Goal: Task Accomplishment & Management: Complete application form

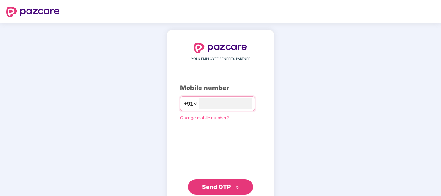
type input "**********"
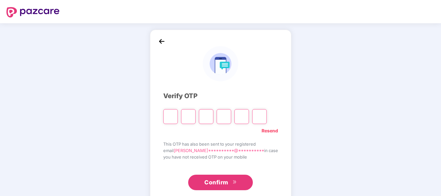
type input "*"
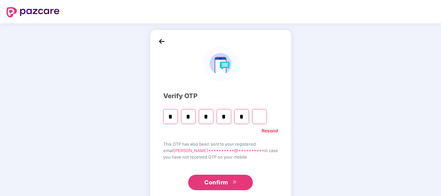
type input "*"
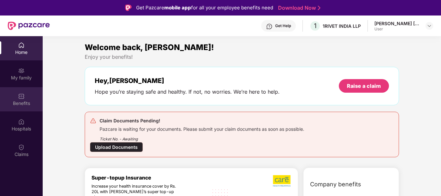
click at [30, 101] on div "Benefits" at bounding box center [21, 103] width 43 height 6
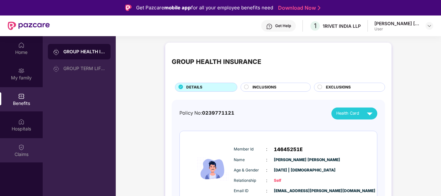
click at [24, 157] on div "Claims" at bounding box center [21, 154] width 43 height 6
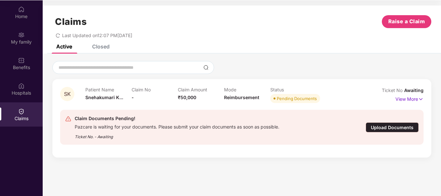
scroll to position [36, 0]
click at [383, 129] on div "Upload Documents" at bounding box center [391, 127] width 53 height 10
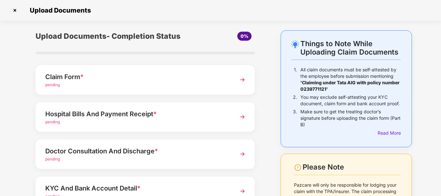
scroll to position [32, 0]
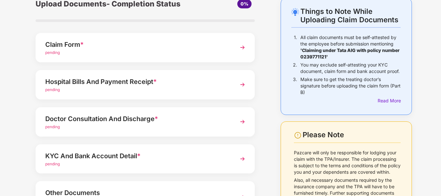
click at [139, 50] on div "pending" at bounding box center [136, 53] width 183 height 6
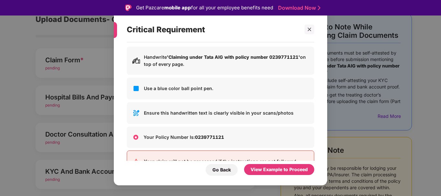
scroll to position [0, 0]
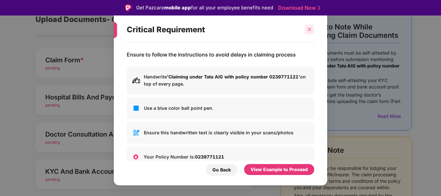
click at [308, 30] on icon "close" at bounding box center [309, 29] width 5 height 5
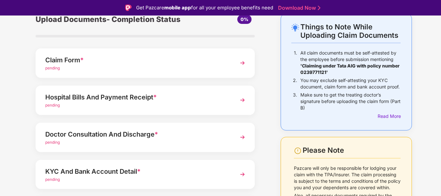
click at [123, 105] on div "pending" at bounding box center [136, 105] width 183 height 6
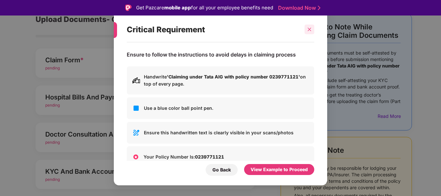
click at [306, 31] on div at bounding box center [309, 30] width 10 height 10
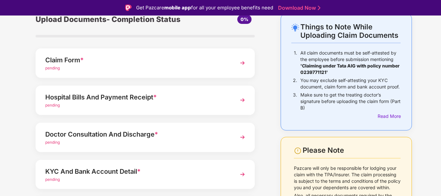
click at [118, 105] on div "pending" at bounding box center [136, 105] width 183 height 6
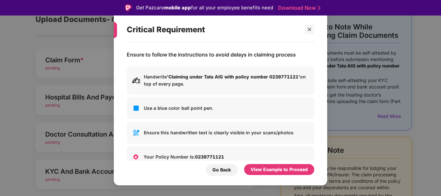
click at [315, 27] on div "Critical Requirement Ensure to follow the instructions to avoid delays in claim…" at bounding box center [220, 98] width 213 height 175
click at [311, 28] on icon "close" at bounding box center [309, 29] width 5 height 5
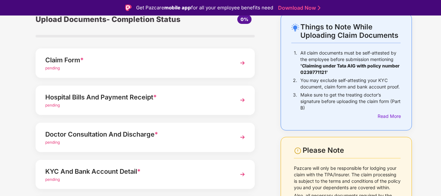
click at [142, 131] on div "Doctor Consultation And Discharge *" at bounding box center [136, 134] width 183 height 10
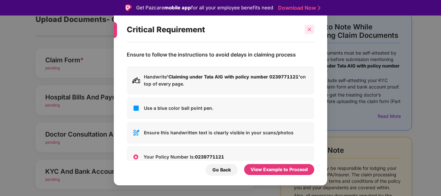
click at [310, 31] on icon "close" at bounding box center [310, 30] width 4 height 4
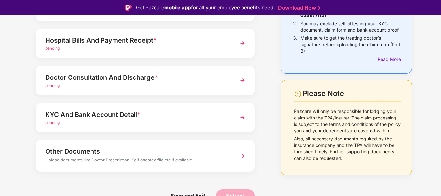
scroll to position [89, 0]
click at [95, 155] on div "Other Documents" at bounding box center [136, 151] width 183 height 10
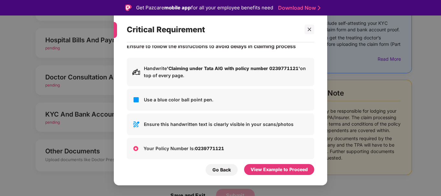
scroll to position [0, 0]
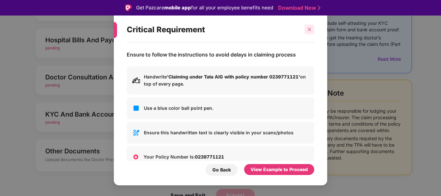
click at [311, 32] on div at bounding box center [309, 30] width 10 height 10
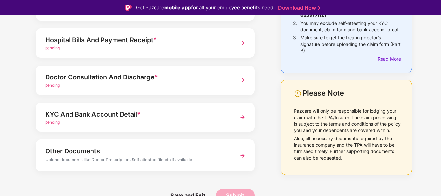
click at [106, 75] on div "Doctor Consultation And Discharge *" at bounding box center [136, 77] width 183 height 10
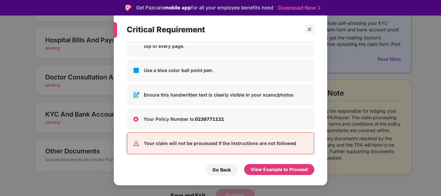
scroll to position [41, 0]
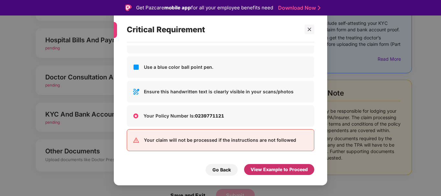
click at [273, 170] on div "View Example to Proceed" at bounding box center [278, 169] width 57 height 7
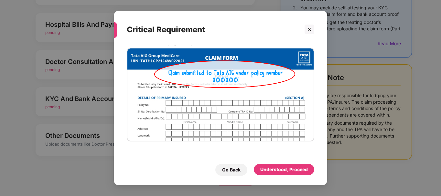
scroll to position [0, 0]
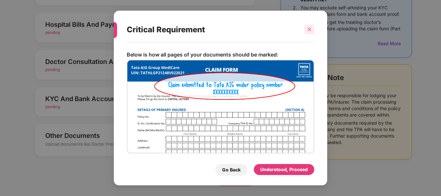
click at [309, 31] on icon "close" at bounding box center [309, 29] width 5 height 5
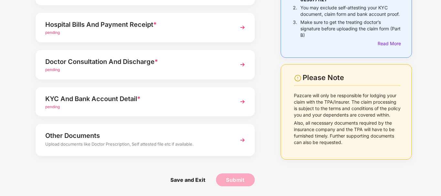
scroll to position [57, 0]
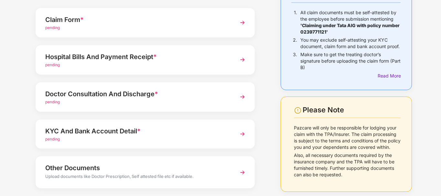
click at [142, 99] on div "pending" at bounding box center [136, 102] width 183 height 6
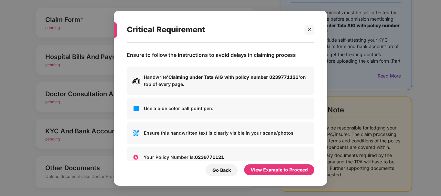
scroll to position [0, 0]
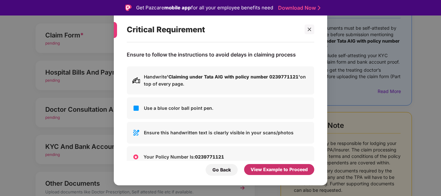
click at [287, 171] on div "View Example to Proceed" at bounding box center [278, 169] width 57 height 7
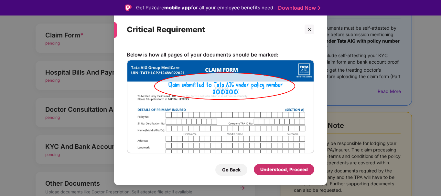
click at [287, 171] on div "Understood, Proceed" at bounding box center [283, 169] width 47 height 7
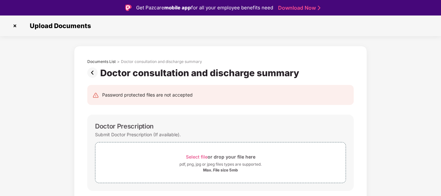
click at [16, 27] on img at bounding box center [15, 26] width 10 height 10
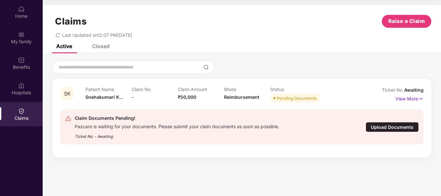
click at [384, 125] on div "Upload Documents" at bounding box center [391, 127] width 53 height 10
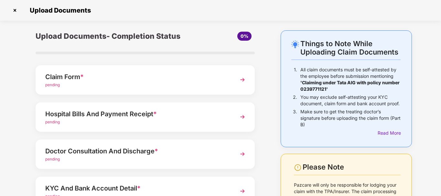
click at [132, 85] on div "pending" at bounding box center [136, 85] width 183 height 6
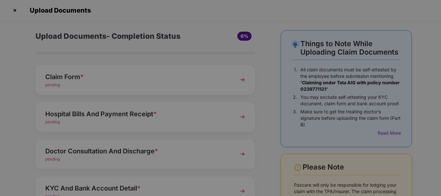
scroll to position [0, 0]
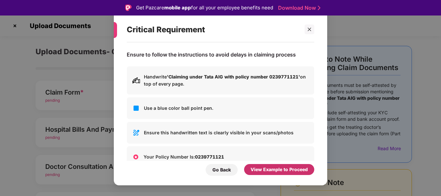
click at [277, 167] on div "View Example to Proceed" at bounding box center [278, 169] width 57 height 7
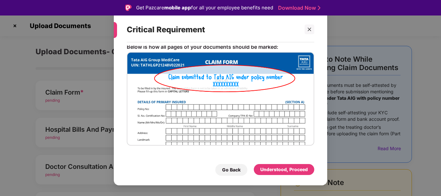
scroll to position [12, 0]
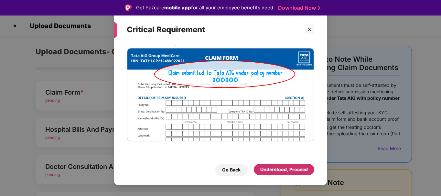
click at [297, 169] on div "Understood, Proceed" at bounding box center [283, 169] width 47 height 7
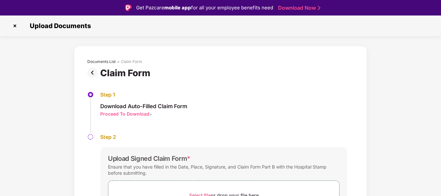
scroll to position [36, 0]
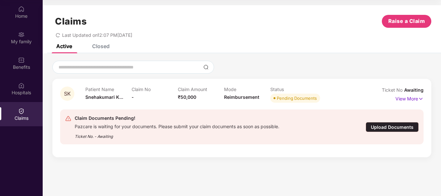
click at [380, 128] on div "Upload Documents" at bounding box center [391, 127] width 53 height 10
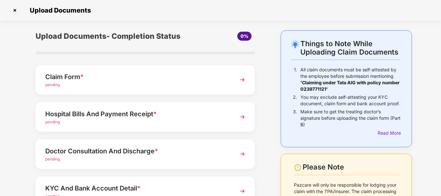
click at [168, 119] on div "Hospital Bills And Payment Receipt *" at bounding box center [136, 114] width 183 height 10
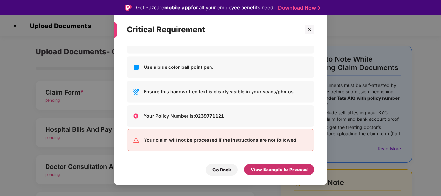
click at [286, 169] on div "View Example to Proceed" at bounding box center [278, 169] width 57 height 7
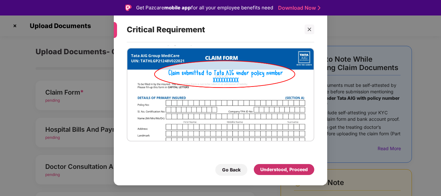
click at [286, 169] on div "Understood, Proceed" at bounding box center [283, 169] width 47 height 7
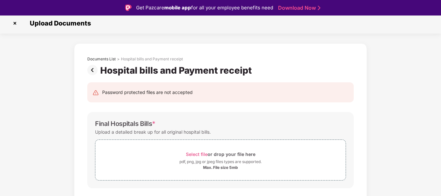
scroll to position [0, 0]
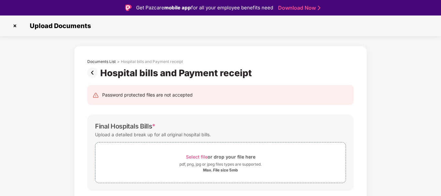
click at [14, 29] on img at bounding box center [15, 26] width 10 height 10
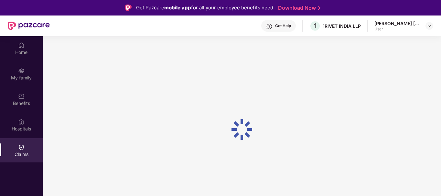
scroll to position [36, 0]
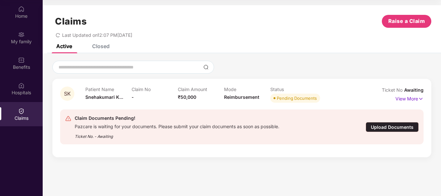
click at [380, 131] on div "Upload Documents" at bounding box center [391, 127] width 53 height 10
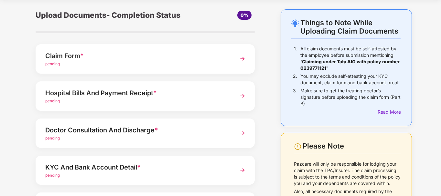
scroll to position [32, 0]
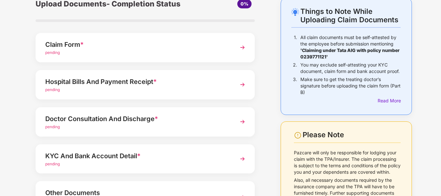
click at [156, 90] on div "pending" at bounding box center [136, 90] width 183 height 6
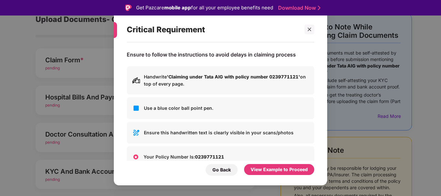
scroll to position [41, 0]
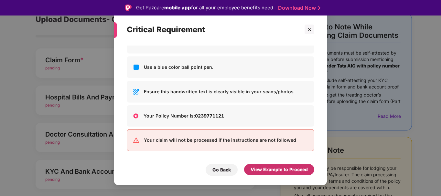
click at [264, 170] on div "View Example to Proceed" at bounding box center [278, 169] width 57 height 7
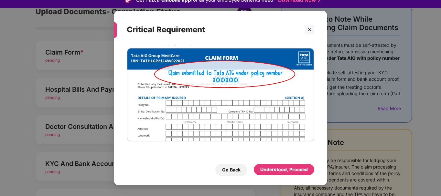
scroll to position [16, 0]
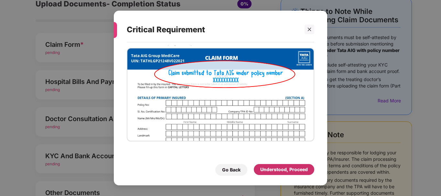
click at [281, 168] on div "Understood, Proceed" at bounding box center [283, 169] width 47 height 7
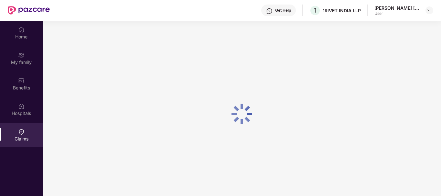
scroll to position [0, 0]
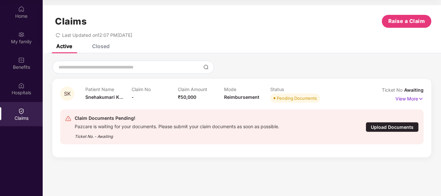
click at [383, 130] on div "Upload Documents" at bounding box center [391, 127] width 53 height 10
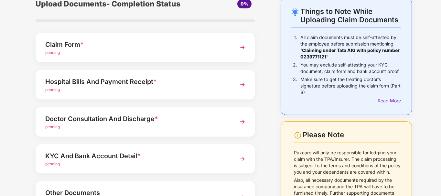
click at [126, 130] on div "Doctor Consultation And Discharge * pending" at bounding box center [145, 121] width 219 height 29
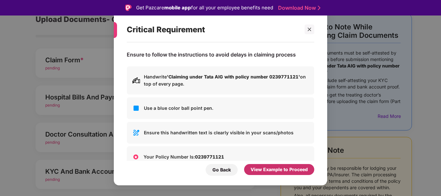
click at [283, 171] on div "View Example to Proceed" at bounding box center [278, 169] width 57 height 7
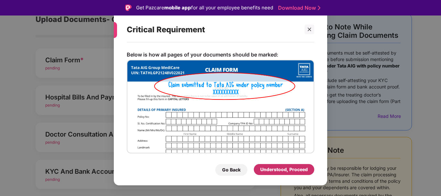
click at [283, 171] on div "Understood, Proceed" at bounding box center [283, 169] width 47 height 7
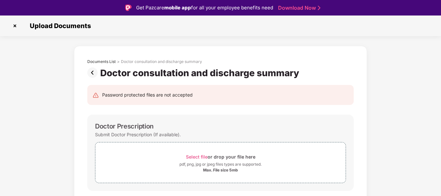
click at [15, 25] on img at bounding box center [15, 26] width 10 height 10
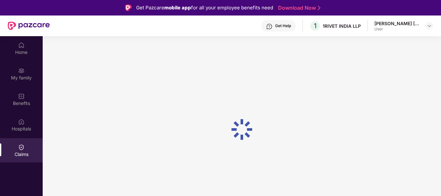
scroll to position [36, 0]
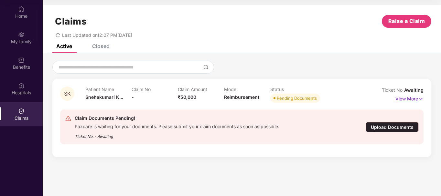
click at [400, 98] on p "View More" at bounding box center [409, 98] width 28 height 9
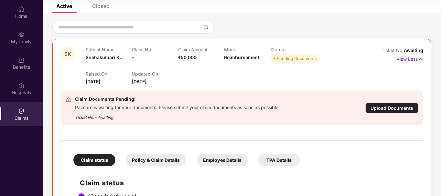
scroll to position [34, 0]
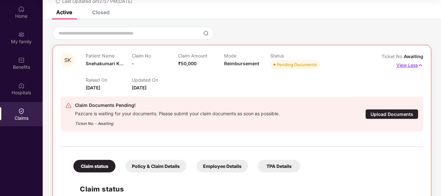
click at [406, 65] on p "View Less" at bounding box center [409, 64] width 27 height 9
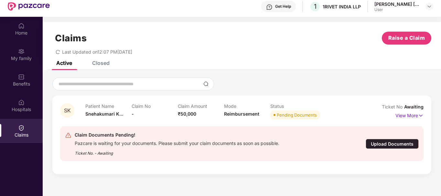
scroll to position [4, 0]
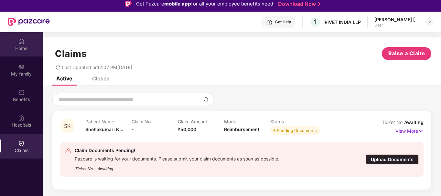
click at [23, 43] on img at bounding box center [21, 41] width 6 height 6
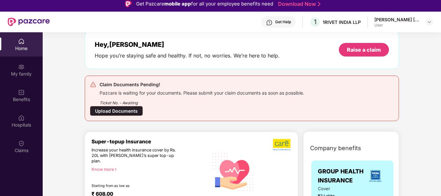
scroll to position [0, 0]
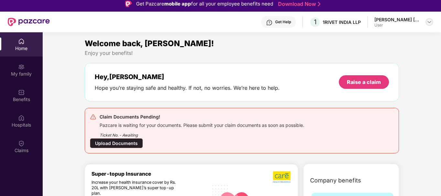
click at [430, 22] on img at bounding box center [428, 21] width 5 height 5
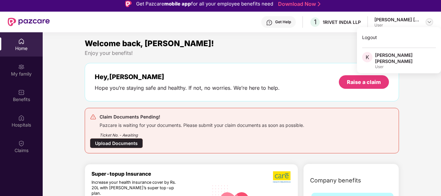
click at [430, 22] on img at bounding box center [428, 21] width 5 height 5
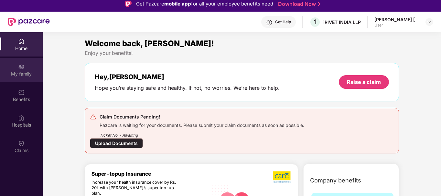
click at [23, 75] on div "My family" at bounding box center [21, 74] width 43 height 6
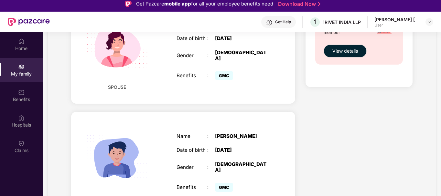
scroll to position [299, 0]
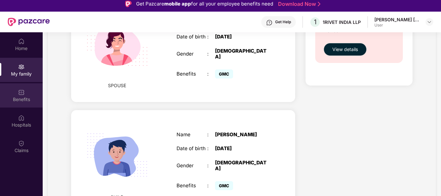
click at [20, 93] on img at bounding box center [21, 92] width 6 height 6
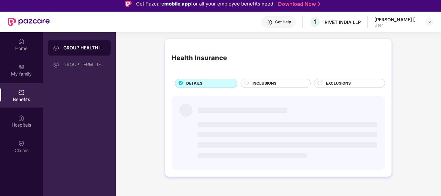
scroll to position [0, 0]
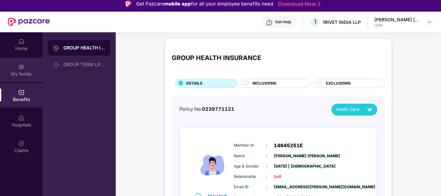
click at [24, 73] on div "My family" at bounding box center [21, 74] width 43 height 6
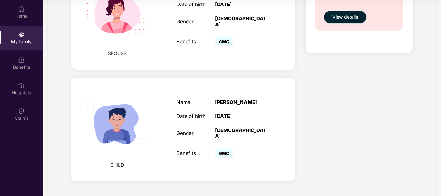
scroll to position [266, 0]
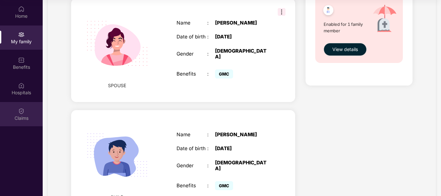
click at [16, 107] on div "Claims" at bounding box center [21, 114] width 43 height 24
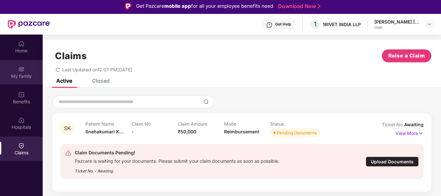
scroll to position [0, 0]
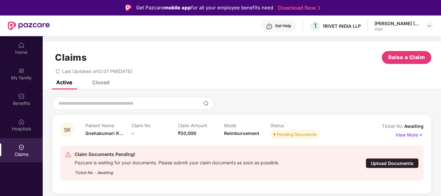
click at [377, 162] on div "Upload Documents" at bounding box center [391, 163] width 53 height 10
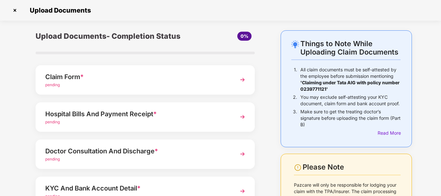
click at [15, 11] on img at bounding box center [15, 10] width 10 height 10
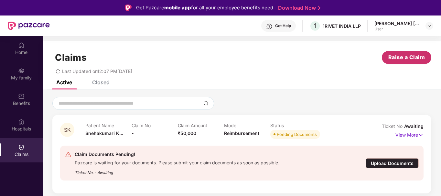
click at [404, 58] on span "Raise a Claim" at bounding box center [406, 57] width 37 height 8
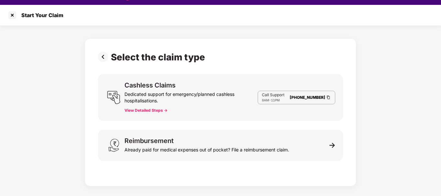
scroll to position [16, 0]
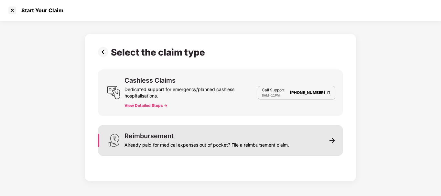
click at [204, 142] on div "Already paid for medical expenses out of pocket? File a reimbursement claim." at bounding box center [206, 143] width 164 height 9
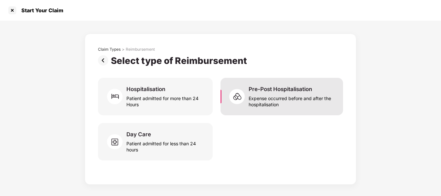
click at [277, 95] on div "Expense occurred before and after the hospitalisation" at bounding box center [291, 100] width 87 height 15
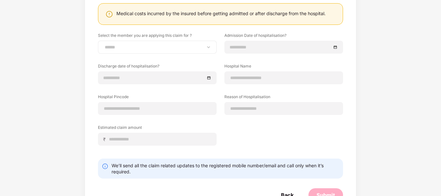
scroll to position [65, 0]
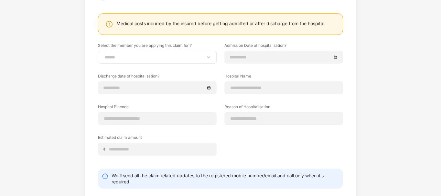
click at [162, 64] on div "**********" at bounding box center [157, 57] width 119 height 13
click at [167, 61] on div "**********" at bounding box center [157, 57] width 119 height 13
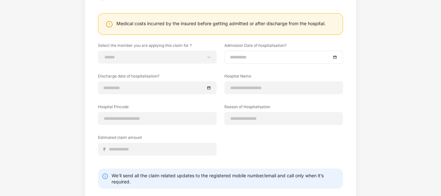
click at [282, 56] on input at bounding box center [280, 57] width 101 height 7
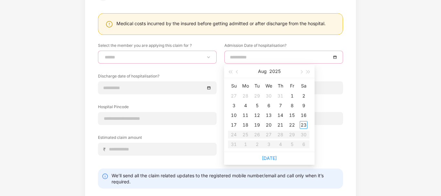
click at [199, 58] on select "**********" at bounding box center [157, 57] width 108 height 5
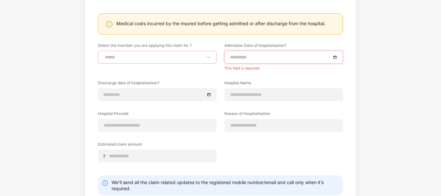
select select "**********"
click at [103, 55] on select "**********" at bounding box center [157, 57] width 108 height 5
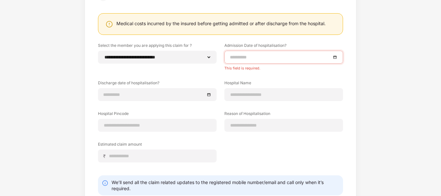
click at [248, 54] on input at bounding box center [280, 57] width 101 height 7
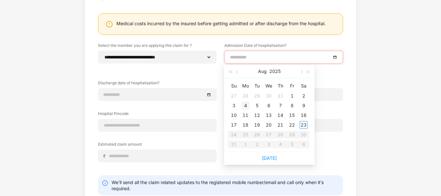
type input "**********"
click at [247, 107] on div "4" at bounding box center [245, 106] width 8 height 8
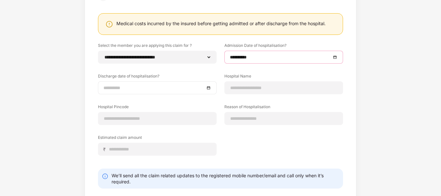
click at [164, 90] on input at bounding box center [153, 87] width 101 height 7
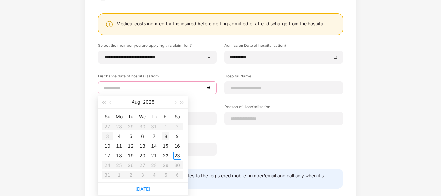
type input "**********"
click at [167, 137] on div "8" at bounding box center [166, 136] width 8 height 8
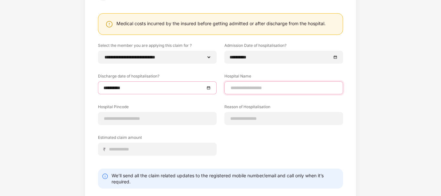
click at [245, 88] on input at bounding box center [284, 88] width 108 height 7
type input "**********"
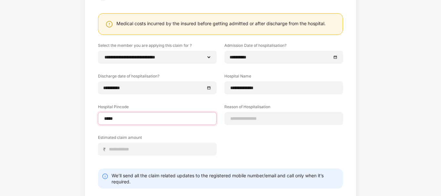
click at [110, 119] on input "*****" at bounding box center [157, 118] width 108 height 7
click at [111, 119] on input "*****" at bounding box center [157, 118] width 108 height 7
type input "******"
select select "*******"
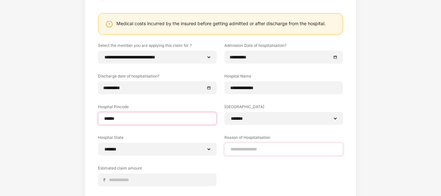
type input "******"
click at [242, 149] on input at bounding box center [284, 149] width 108 height 7
type input "*"
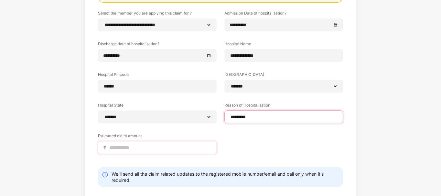
type input "*********"
click at [164, 145] on input at bounding box center [160, 147] width 102 height 7
type input "*****"
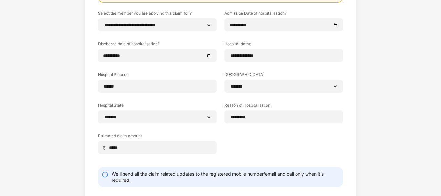
click at [280, 140] on div "**********" at bounding box center [220, 86] width 245 height 153
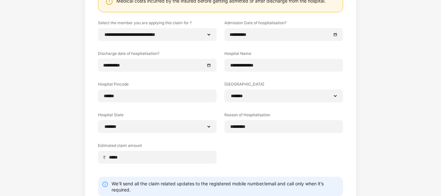
scroll to position [128, 0]
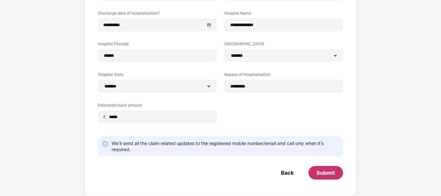
click at [327, 174] on div "Submit" at bounding box center [325, 172] width 18 height 7
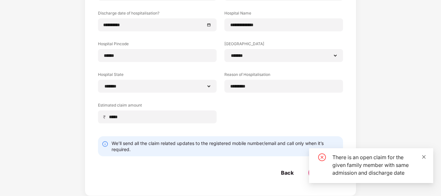
click at [423, 157] on icon "close" at bounding box center [423, 157] width 5 height 5
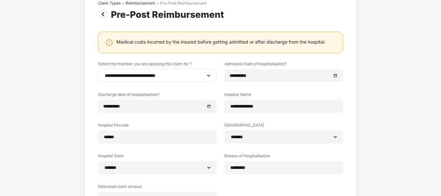
scroll to position [0, 0]
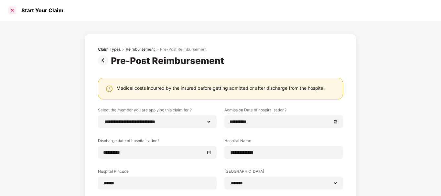
click at [15, 8] on div at bounding box center [12, 10] width 10 height 10
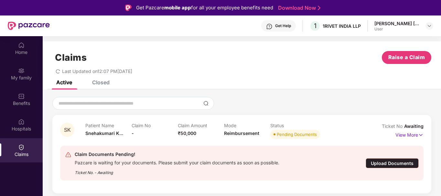
click at [389, 163] on div "Upload Documents" at bounding box center [391, 163] width 53 height 10
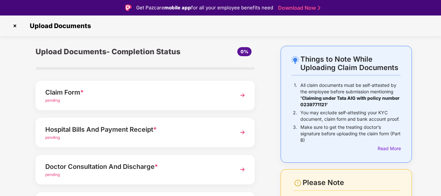
scroll to position [32, 0]
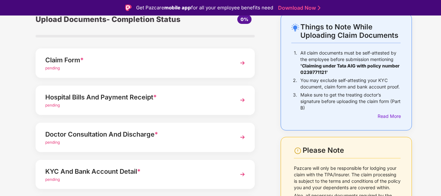
click at [151, 107] on div "pending" at bounding box center [136, 105] width 183 height 6
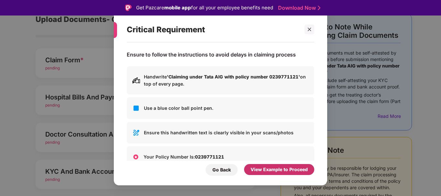
click at [265, 171] on div "View Example to Proceed" at bounding box center [278, 169] width 57 height 7
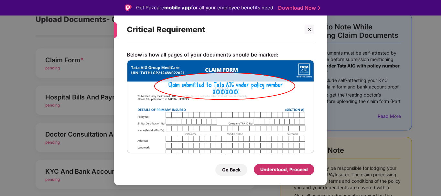
click at [265, 171] on div "Understood, Proceed" at bounding box center [283, 169] width 47 height 7
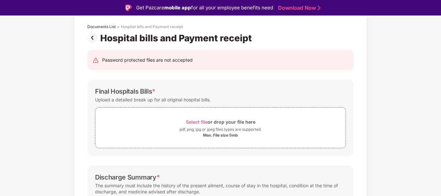
scroll to position [0, 0]
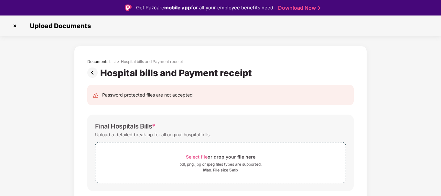
click at [15, 24] on img at bounding box center [15, 26] width 10 height 10
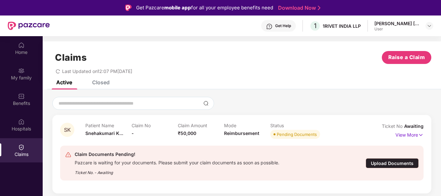
click at [400, 162] on div "Upload Documents" at bounding box center [391, 163] width 53 height 10
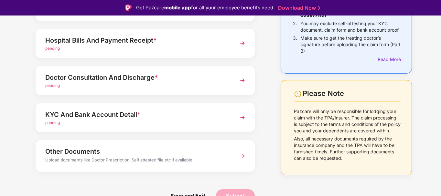
scroll to position [89, 0]
click at [123, 83] on div "pending" at bounding box center [136, 85] width 183 height 6
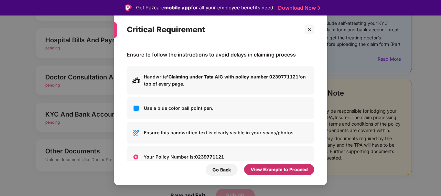
click at [277, 169] on div "View Example to Proceed" at bounding box center [278, 169] width 57 height 7
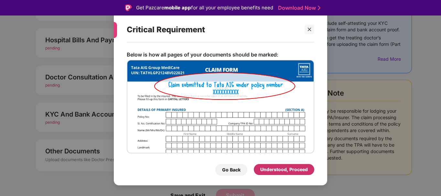
click at [278, 169] on div "Understood, Proceed" at bounding box center [283, 169] width 47 height 7
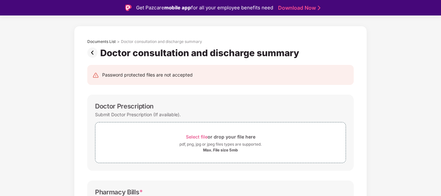
scroll to position [0, 0]
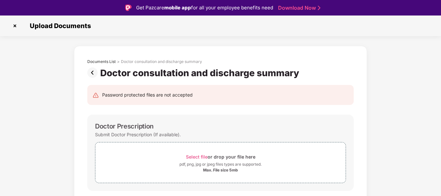
click at [14, 23] on img at bounding box center [15, 26] width 10 height 10
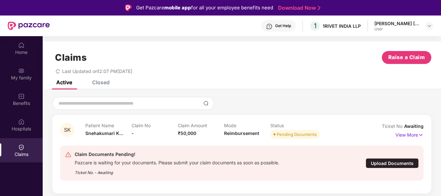
scroll to position [36, 0]
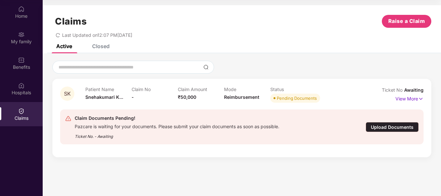
click at [394, 124] on div "Upload Documents" at bounding box center [391, 127] width 53 height 10
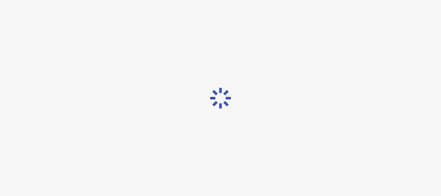
scroll to position [16, 0]
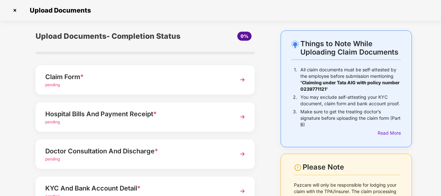
click at [131, 89] on div "Claim Form * pending" at bounding box center [145, 79] width 219 height 29
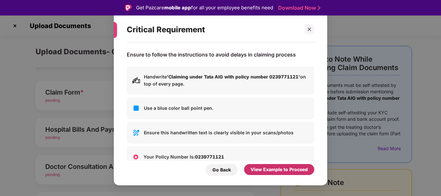
click at [264, 168] on div "View Example to Proceed" at bounding box center [278, 169] width 57 height 7
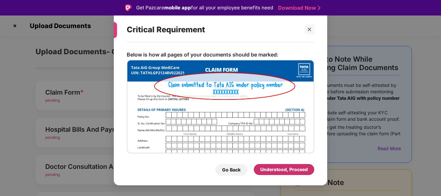
click at [281, 169] on div "Understood, Proceed" at bounding box center [283, 169] width 47 height 7
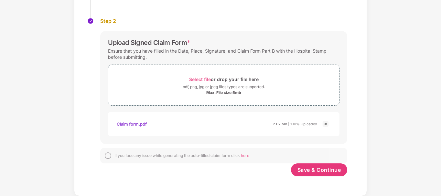
scroll to position [100, 0]
click at [322, 171] on span "Save & Continue" at bounding box center [319, 169] width 44 height 7
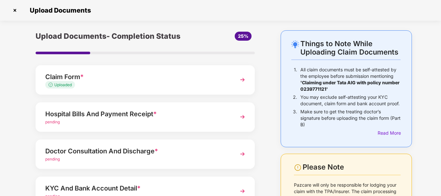
click at [98, 121] on div "pending" at bounding box center [136, 122] width 183 height 6
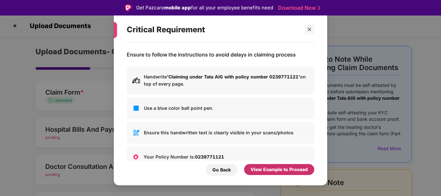
click at [268, 171] on div "View Example to Proceed" at bounding box center [278, 169] width 57 height 7
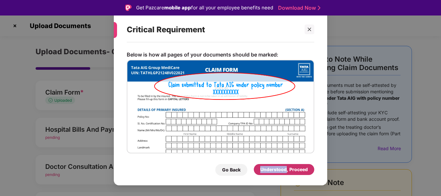
click at [268, 171] on div "Understood, Proceed" at bounding box center [283, 169] width 47 height 7
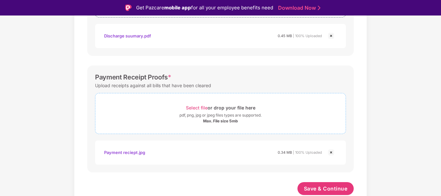
scroll to position [288, 0]
click at [328, 190] on span "Save & Continue" at bounding box center [326, 188] width 44 height 7
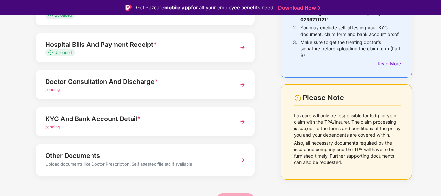
scroll to position [89, 0]
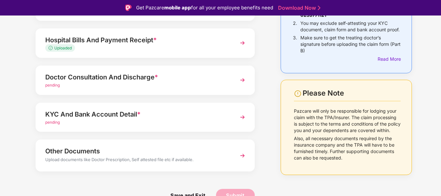
click at [126, 120] on div "pending" at bounding box center [136, 123] width 183 height 6
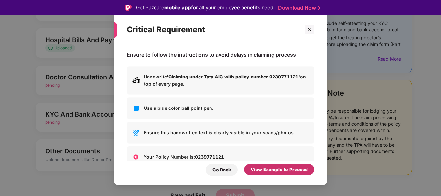
click at [286, 170] on div "View Example to Proceed" at bounding box center [278, 169] width 57 height 7
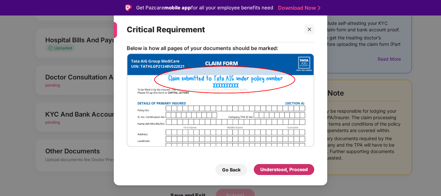
scroll to position [12, 0]
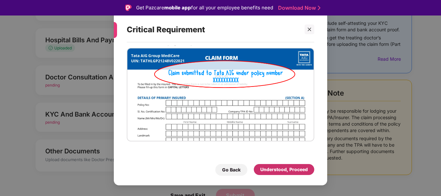
click at [274, 170] on div "Understood, Proceed" at bounding box center [283, 169] width 47 height 7
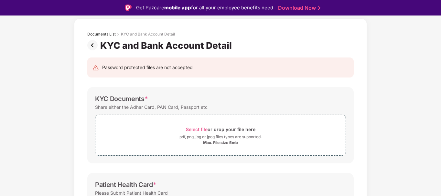
scroll to position [0, 0]
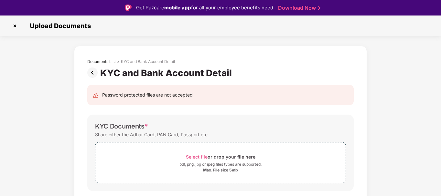
click at [93, 72] on img at bounding box center [93, 73] width 13 height 10
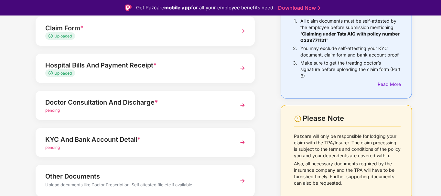
scroll to position [65, 0]
click at [93, 104] on div "Doctor Consultation And Discharge *" at bounding box center [136, 102] width 183 height 10
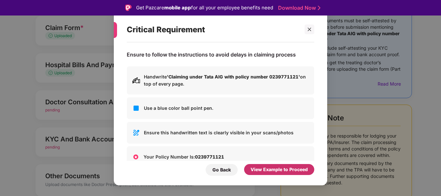
click at [297, 173] on div "View Example to Proceed" at bounding box center [278, 169] width 57 height 7
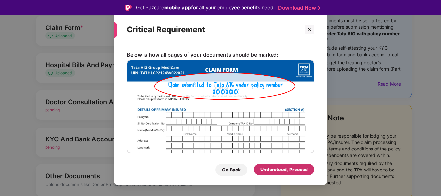
click at [276, 172] on div "Understood, Proceed" at bounding box center [283, 169] width 47 height 7
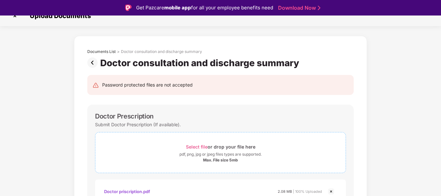
scroll to position [0, 0]
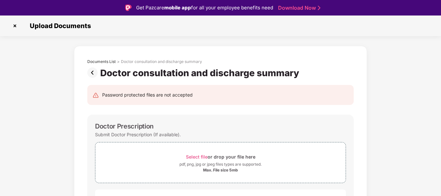
click at [91, 73] on img at bounding box center [93, 73] width 13 height 10
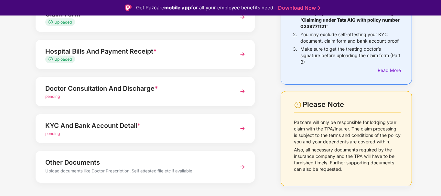
scroll to position [89, 0]
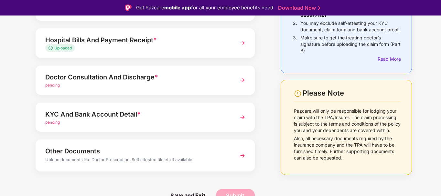
click at [92, 120] on div "pending" at bounding box center [136, 123] width 183 height 6
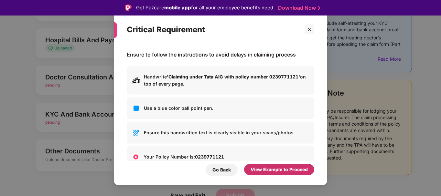
click at [264, 170] on div "View Example to Proceed" at bounding box center [278, 169] width 57 height 7
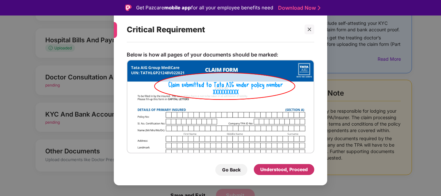
click at [277, 164] on div "Understood, Proceed" at bounding box center [284, 169] width 60 height 11
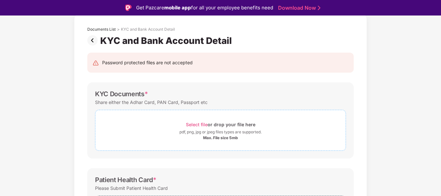
scroll to position [0, 0]
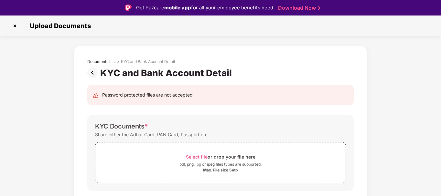
click at [14, 26] on img at bounding box center [15, 26] width 10 height 10
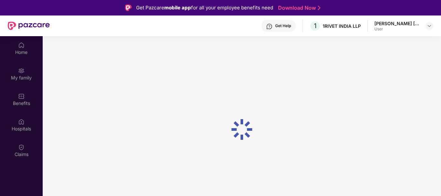
scroll to position [36, 0]
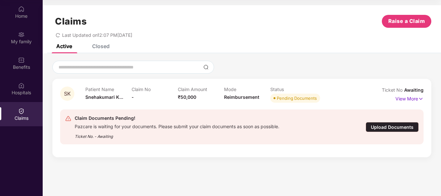
click at [388, 128] on div "Upload Documents" at bounding box center [391, 127] width 53 height 10
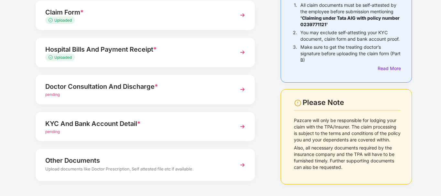
scroll to position [89, 0]
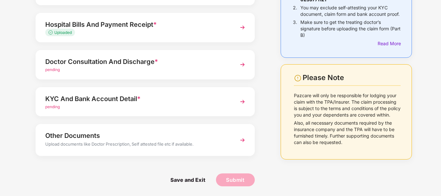
click at [124, 100] on div "KYC And Bank Account Detail *" at bounding box center [136, 99] width 183 height 10
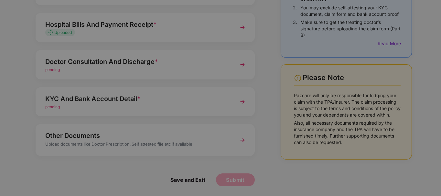
scroll to position [0, 0]
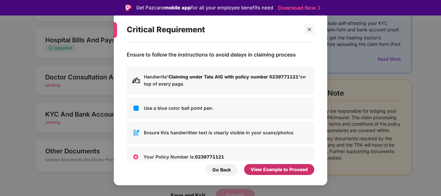
click at [277, 170] on div "View Example to Proceed" at bounding box center [278, 169] width 57 height 7
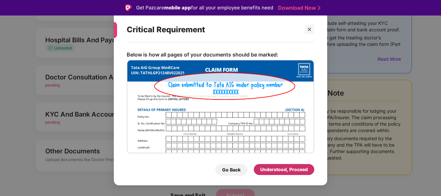
click at [286, 171] on div "Understood, Proceed" at bounding box center [283, 169] width 47 height 7
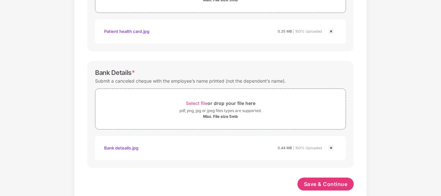
scroll to position [282, 0]
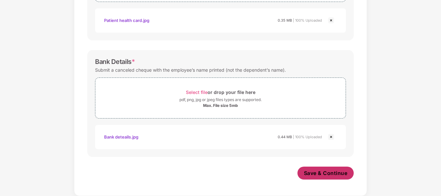
click at [331, 172] on span "Save & Continue" at bounding box center [326, 173] width 44 height 7
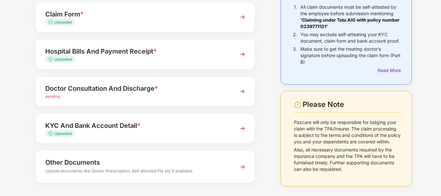
scroll to position [65, 0]
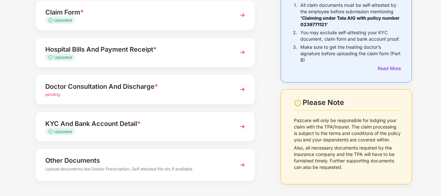
click at [173, 89] on div "Doctor Consultation And Discharge *" at bounding box center [136, 86] width 183 height 10
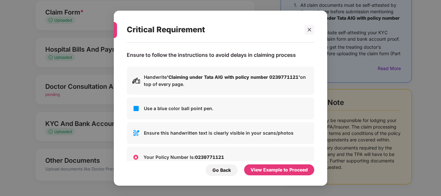
scroll to position [0, 0]
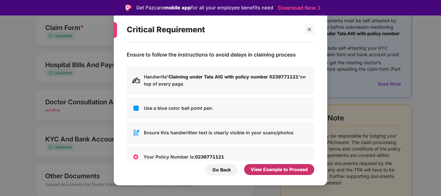
click at [269, 168] on div "View Example to Proceed" at bounding box center [278, 169] width 57 height 7
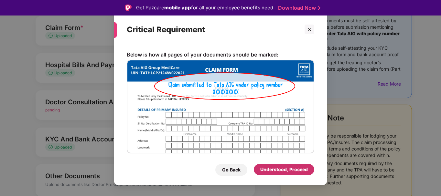
click at [275, 171] on div "Understood, Proceed" at bounding box center [283, 169] width 47 height 7
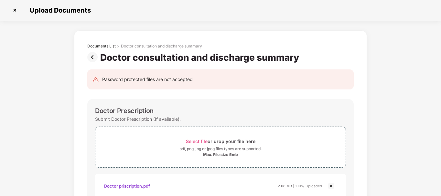
click at [92, 57] on img at bounding box center [93, 57] width 13 height 10
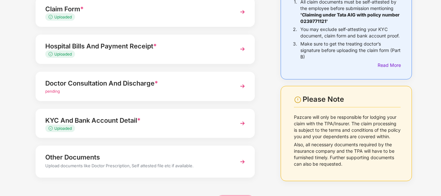
scroll to position [57, 0]
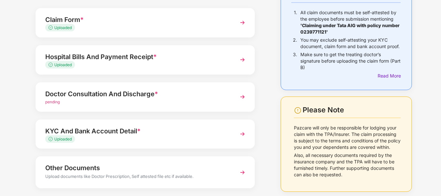
click at [159, 101] on div "pending" at bounding box center [136, 102] width 183 height 6
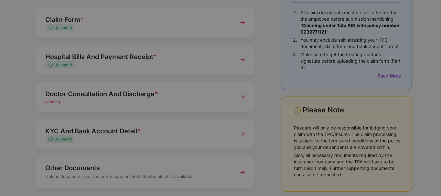
scroll to position [0, 0]
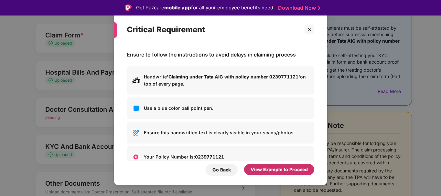
click at [256, 169] on div "View Example to Proceed" at bounding box center [278, 169] width 57 height 7
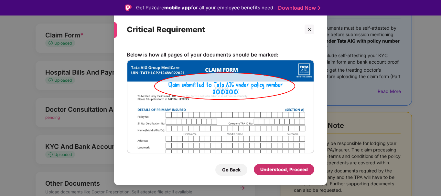
click at [264, 170] on div "Understood, Proceed" at bounding box center [283, 169] width 47 height 7
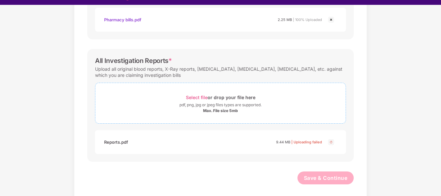
scroll to position [16, 0]
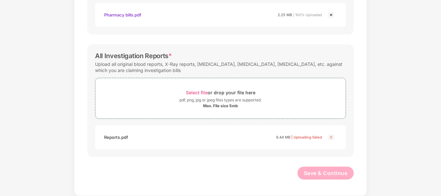
click at [331, 137] on img at bounding box center [331, 137] width 8 height 8
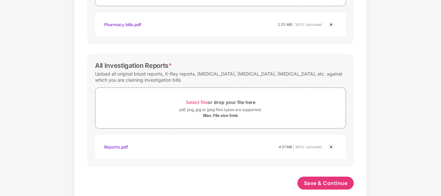
scroll to position [288, 0]
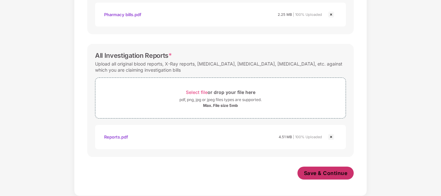
click at [330, 175] on span "Save & Continue" at bounding box center [326, 173] width 44 height 7
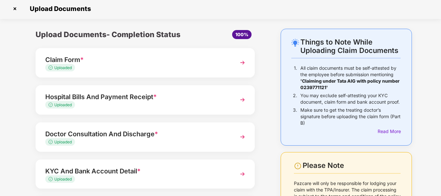
scroll to position [0, 0]
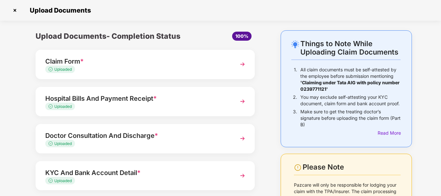
click at [116, 65] on div "Claim Form *" at bounding box center [136, 61] width 183 height 10
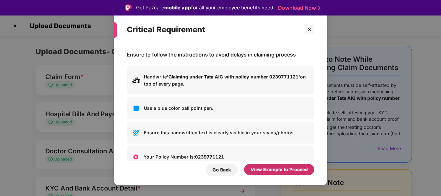
click at [269, 168] on div "View Example to Proceed" at bounding box center [278, 169] width 57 height 7
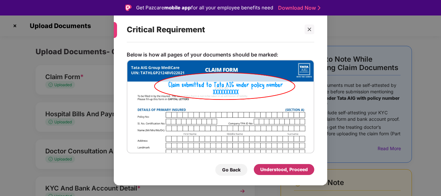
click at [279, 169] on div "Understood, Proceed" at bounding box center [283, 169] width 47 height 7
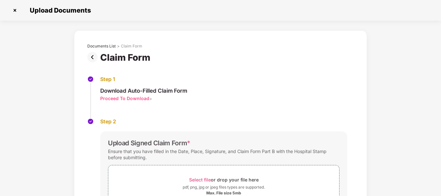
click at [94, 60] on img at bounding box center [93, 57] width 13 height 10
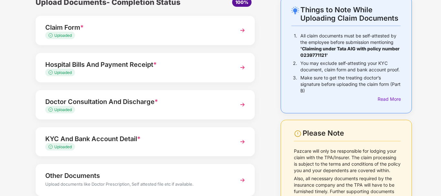
scroll to position [74, 0]
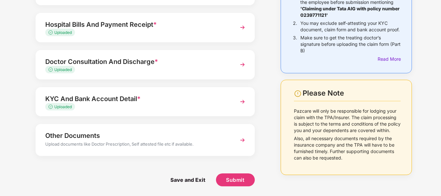
click at [187, 142] on div "Upload documents like Doctor Prescription, Self attested file etc if available." at bounding box center [136, 145] width 183 height 8
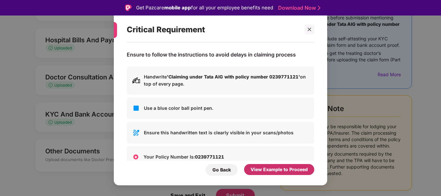
click at [270, 166] on div "View Example to Proceed" at bounding box center [278, 169] width 57 height 7
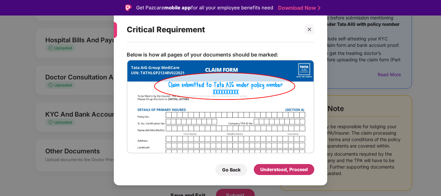
click at [270, 165] on div "Understood, Proceed" at bounding box center [284, 169] width 60 height 11
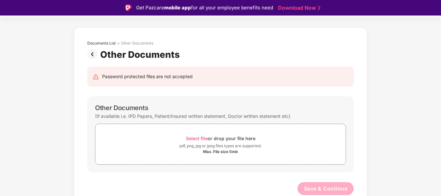
click at [95, 54] on img at bounding box center [93, 54] width 13 height 10
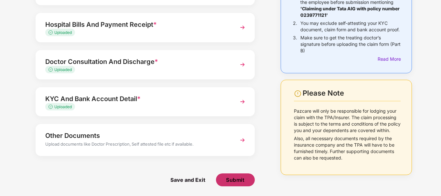
click at [234, 181] on span "Submit" at bounding box center [235, 179] width 18 height 7
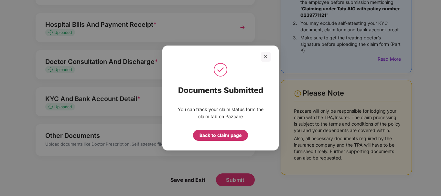
click at [230, 134] on div "Back to claim page" at bounding box center [220, 135] width 42 height 7
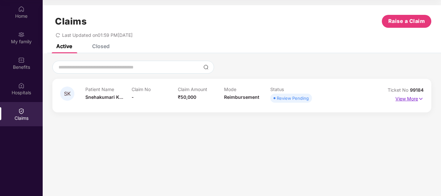
click at [414, 100] on p "View More" at bounding box center [409, 98] width 28 height 9
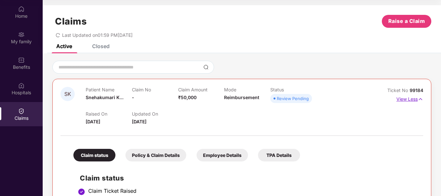
click at [414, 100] on p "View Less" at bounding box center [409, 98] width 27 height 9
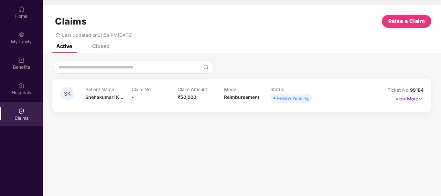
click at [406, 100] on p "View More" at bounding box center [409, 98] width 28 height 9
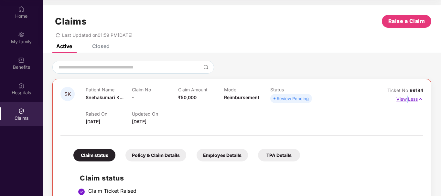
click at [406, 100] on p "View Less" at bounding box center [409, 98] width 27 height 9
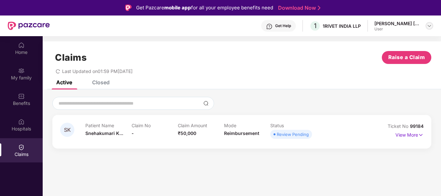
click at [433, 25] on div at bounding box center [429, 26] width 8 height 8
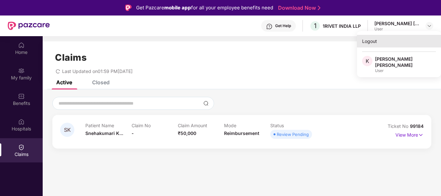
click at [372, 43] on div "Logout" at bounding box center [399, 41] width 84 height 13
